Goal: Task Accomplishment & Management: Complete application form

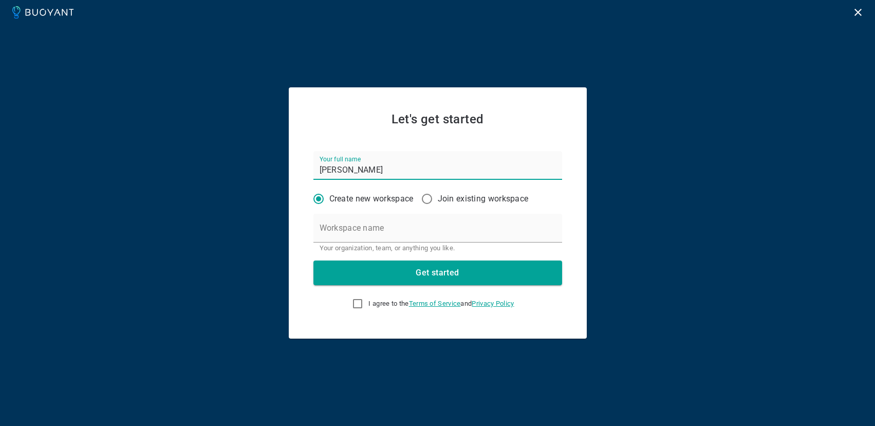
click at [432, 199] on input "Join existing workspace" at bounding box center [427, 199] width 22 height 22
radio input "true"
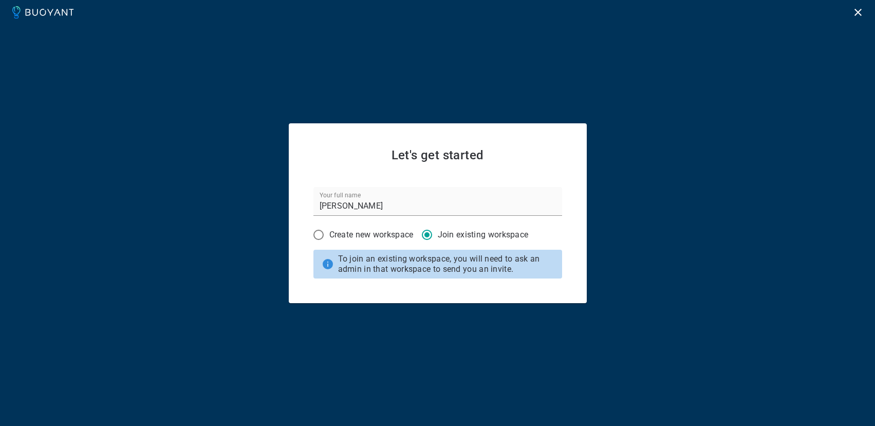
click at [348, 236] on p "Create new workspace" at bounding box center [371, 235] width 84 height 10
click at [329, 236] on input "Create new workspace" at bounding box center [319, 235] width 22 height 22
radio input "true"
radio input "false"
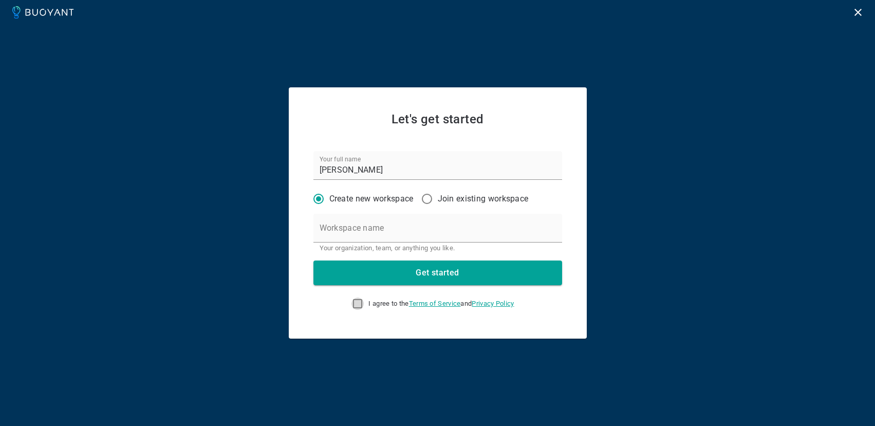
click at [353, 300] on input "I agree to the Terms of Service and Privacy Policy" at bounding box center [357, 303] width 12 height 12
checkbox input "true"
click at [397, 233] on input "Workspace name" at bounding box center [437, 228] width 249 height 29
type input "GreenlightHealth"
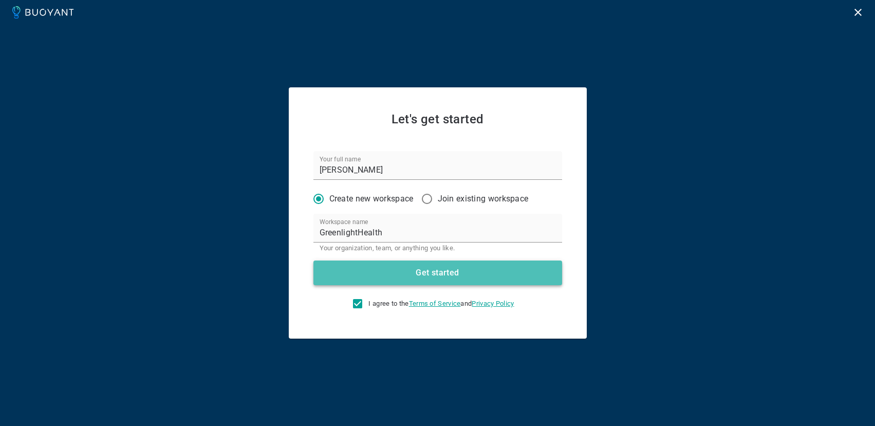
click at [406, 274] on button "Get started" at bounding box center [437, 272] width 249 height 25
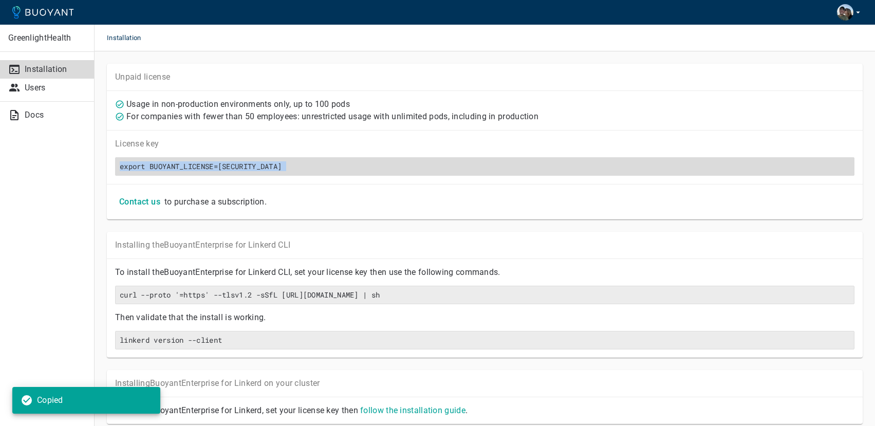
click at [827, 170] on h6 "export BUOYANT_LICENSE=[SECURITY_DATA]" at bounding box center [485, 166] width 730 height 9
